Goal: Task Accomplishment & Management: Use online tool/utility

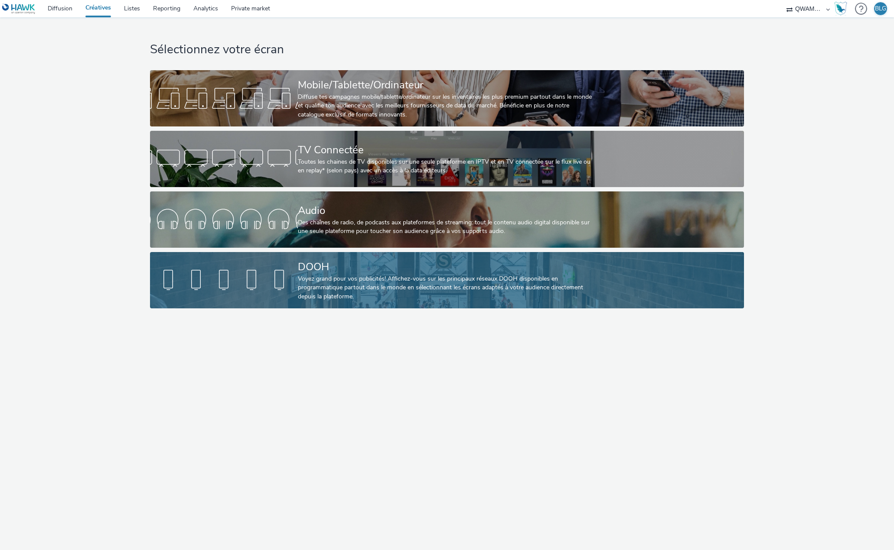
click at [358, 278] on div "Voyez grand pour vos publicités! Affichez-vous sur les principaux réseaux DOOH …" at bounding box center [445, 288] width 295 height 26
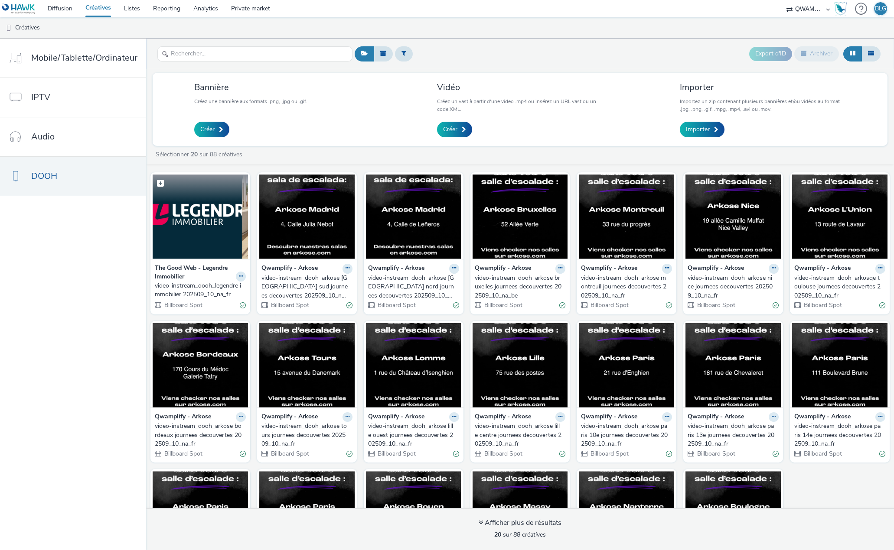
click at [201, 240] on img at bounding box center [200, 217] width 95 height 85
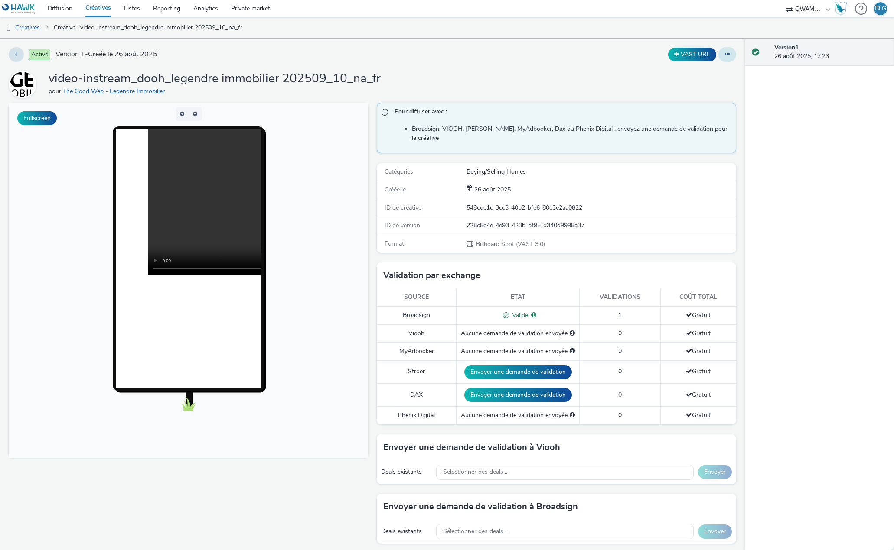
click at [725, 57] on icon at bounding box center [727, 54] width 5 height 6
click at [709, 75] on link "Modifier" at bounding box center [703, 71] width 65 height 17
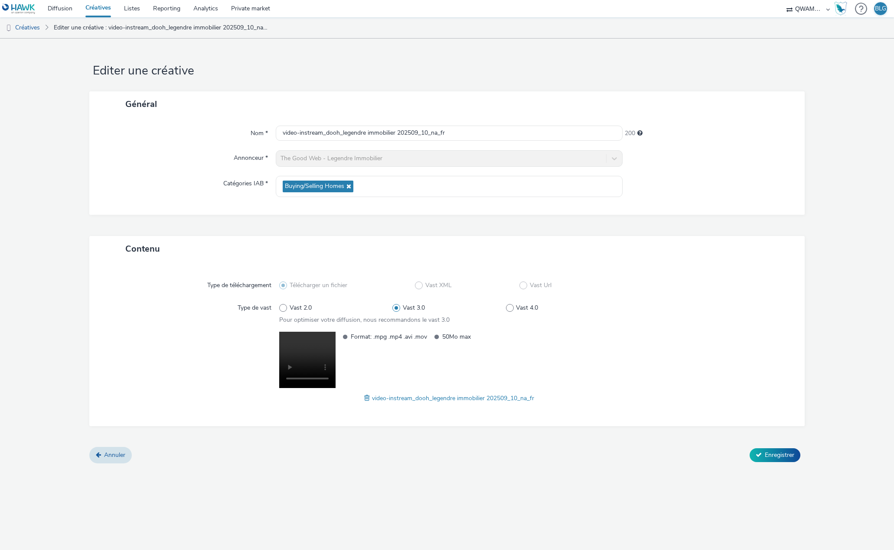
click at [383, 398] on span "video-instream_dooh_legendre immobilier 202509_10_na_fr" at bounding box center [453, 398] width 162 height 8
click at [365, 400] on span at bounding box center [368, 399] width 8 height 10
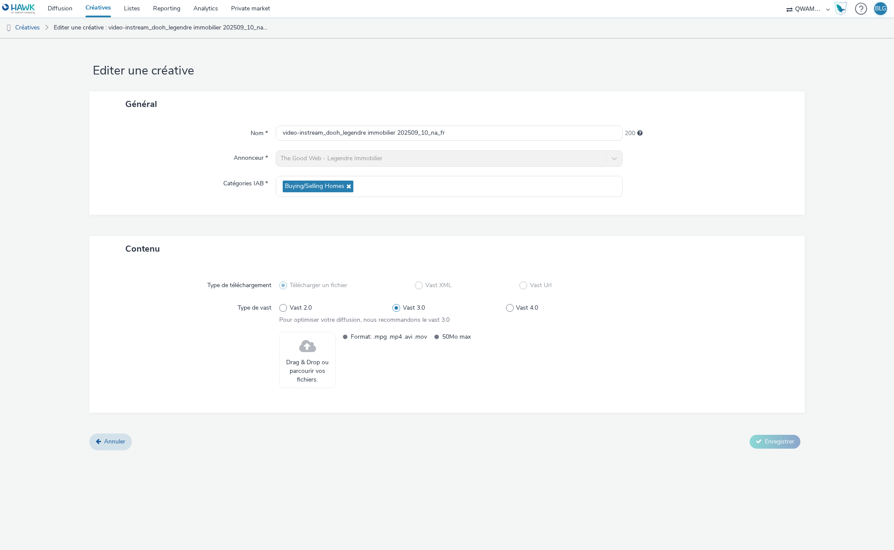
click at [308, 356] on span at bounding box center [307, 346] width 17 height 23
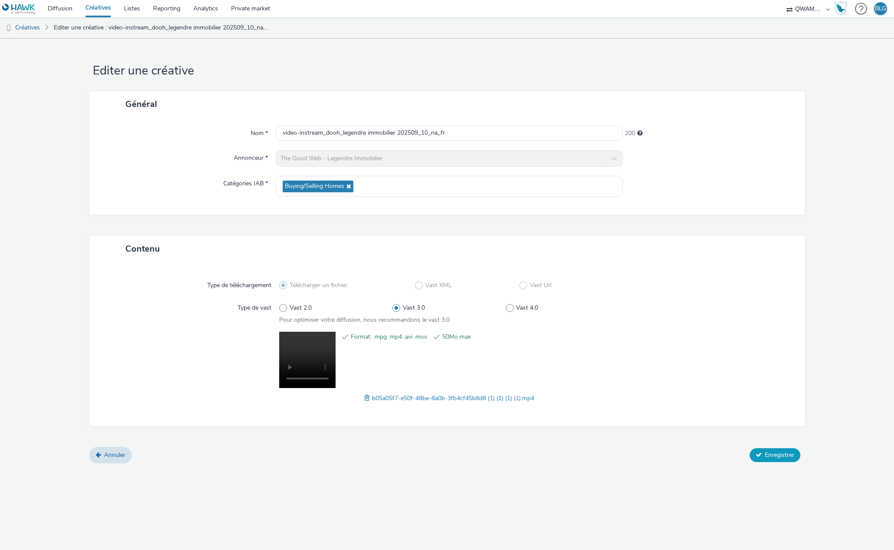
click at [782, 454] on span "Enregistrer" at bounding box center [779, 455] width 29 height 8
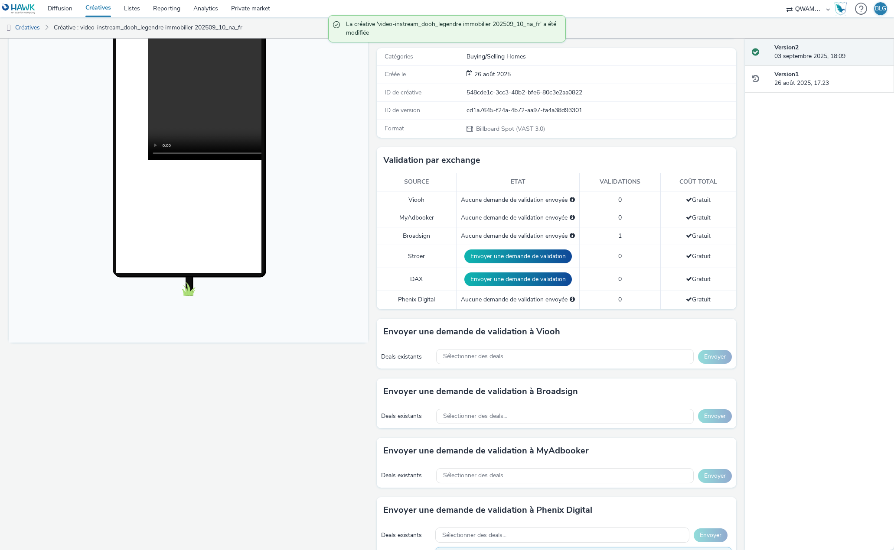
scroll to position [130, 0]
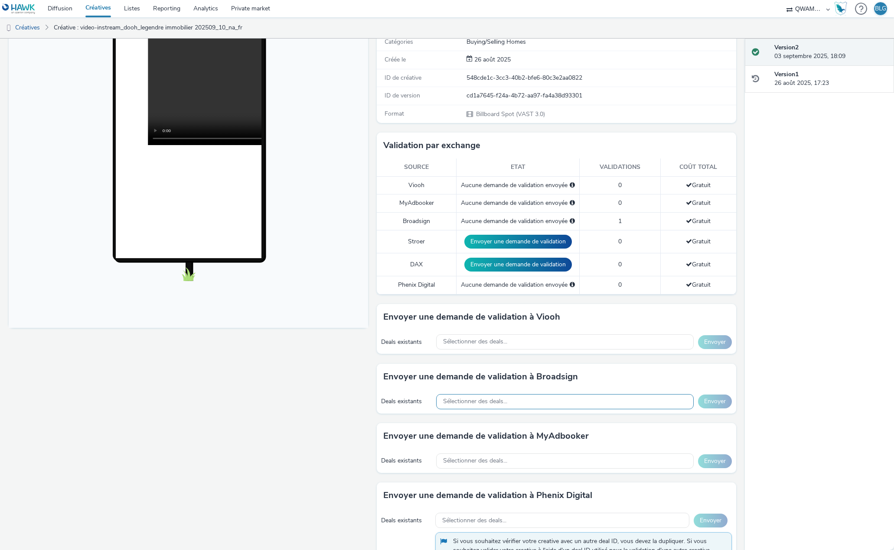
click at [493, 398] on span "Sélectionner des deals..." at bounding box center [475, 401] width 64 height 7
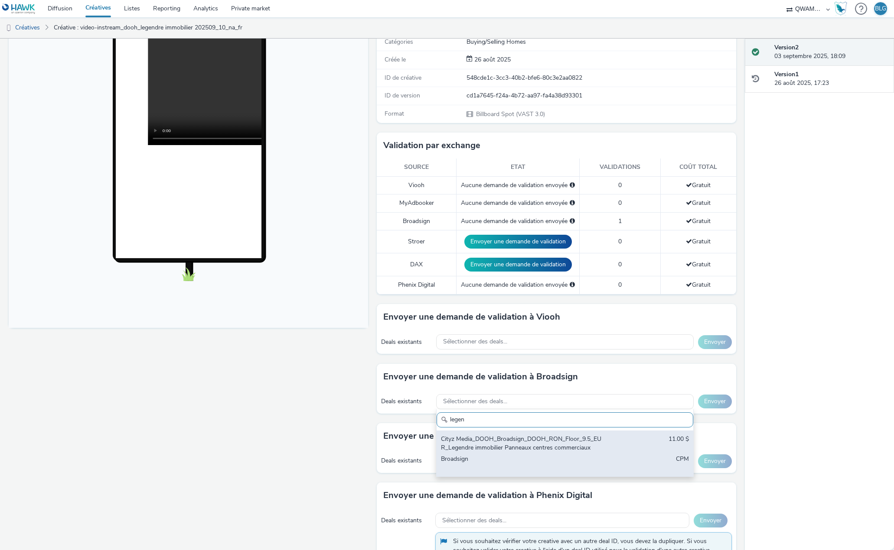
type input "legen"
click at [516, 438] on div "Cityz Media_DOOH_Broadsign_DOOH_RON_Floor_9.5_EUR_Legendre immobilier Panneaux …" at bounding box center [523, 444] width 164 height 18
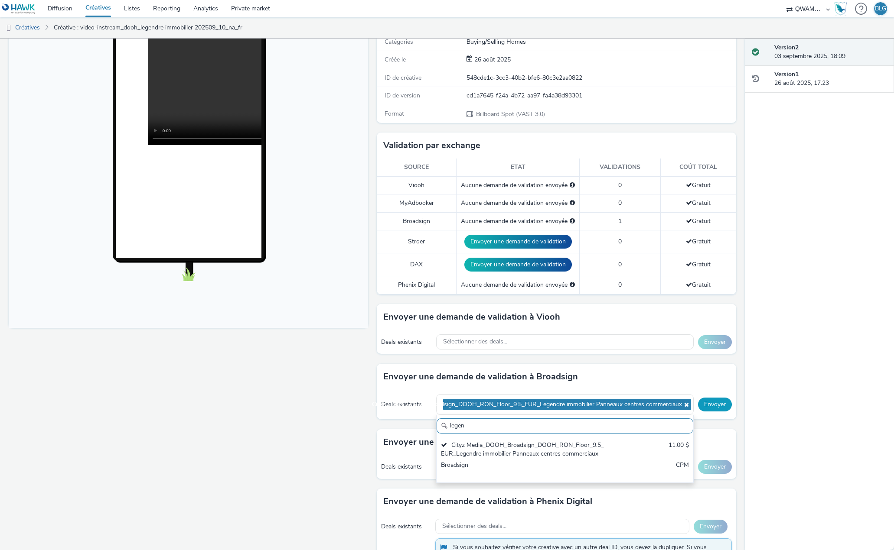
click at [700, 399] on button "Envoyer" at bounding box center [715, 405] width 34 height 14
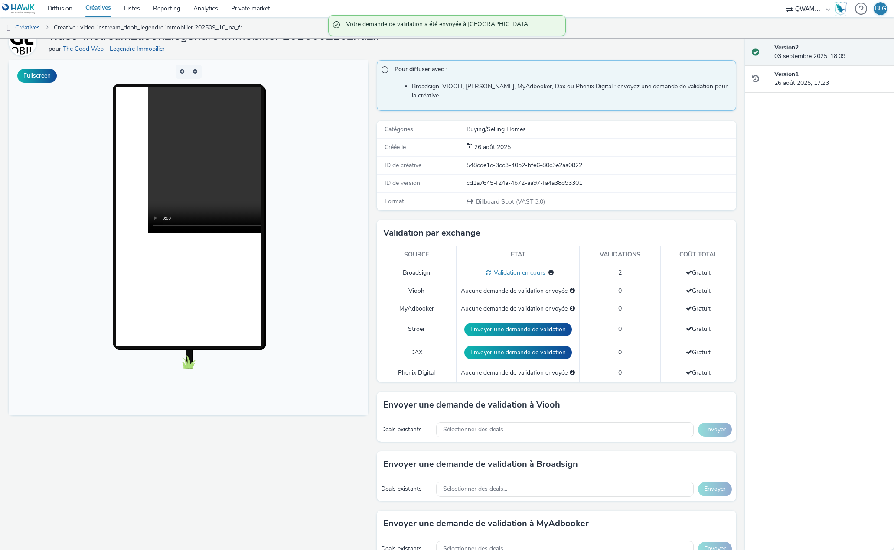
scroll to position [0, 0]
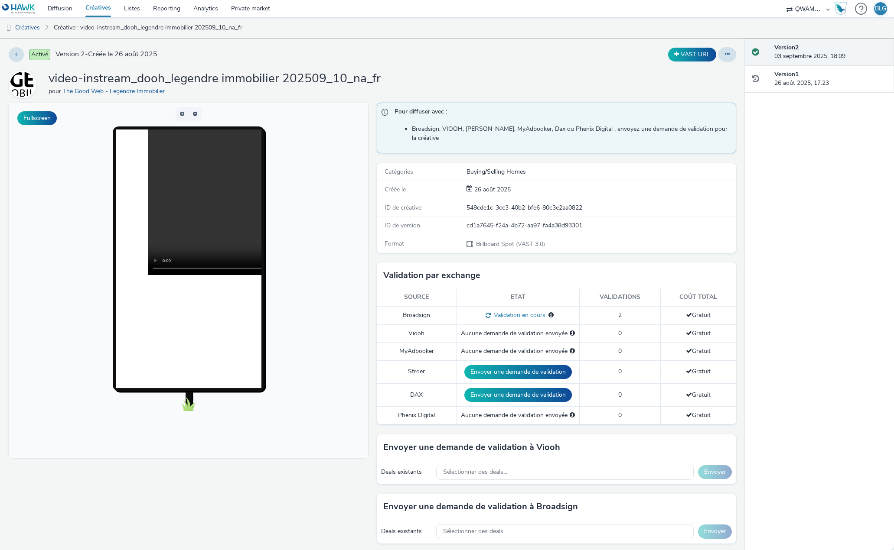
click at [566, 273] on div "Validation par exchange" at bounding box center [556, 276] width 359 height 26
